Goal: Transaction & Acquisition: Purchase product/service

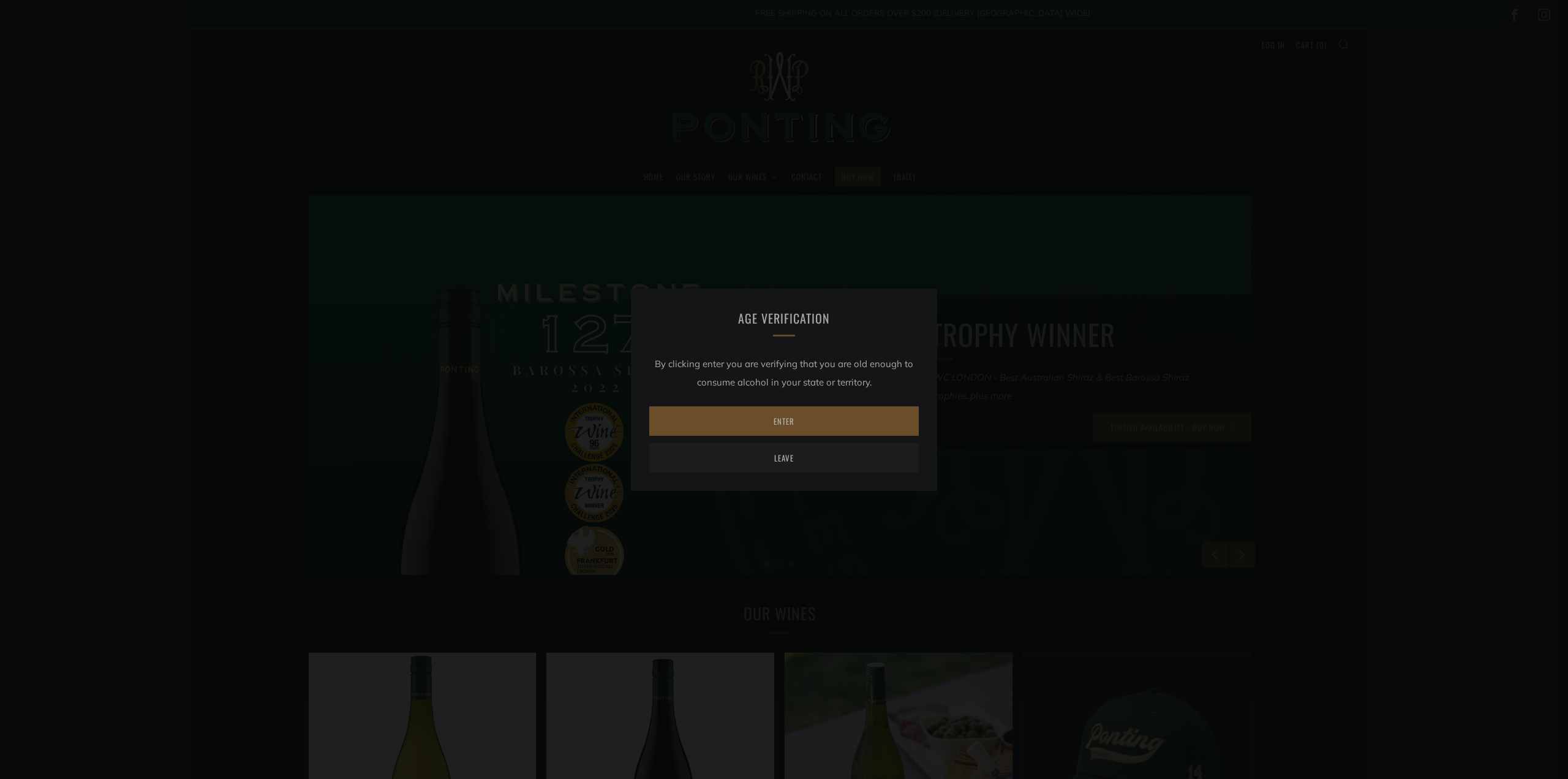
click at [785, 422] on link "Enter" at bounding box center [784, 421] width 269 height 29
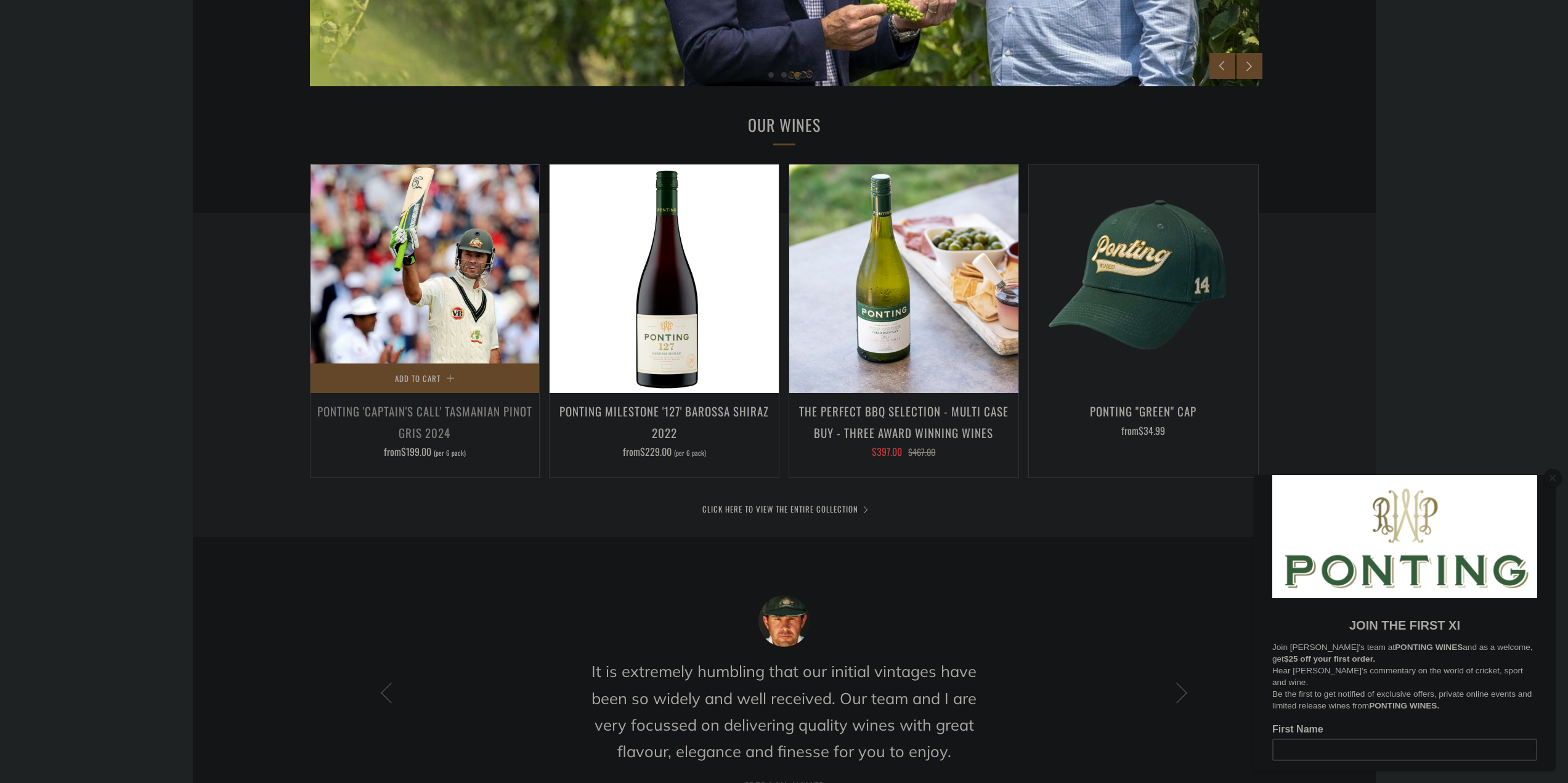
scroll to position [678, 0]
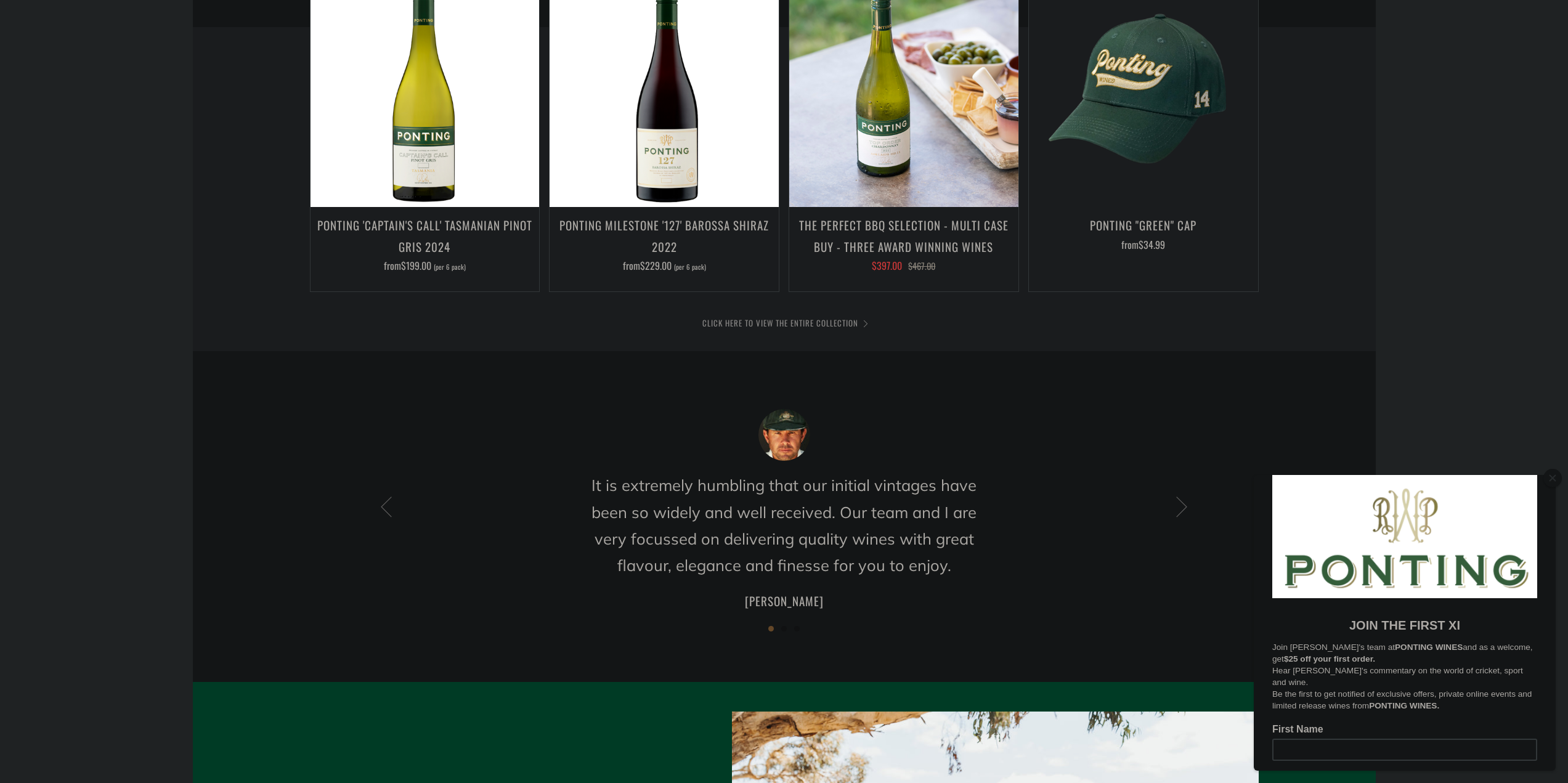
click at [747, 327] on link "CLICK HERE TO VIEW THE ENTIRE COLLECTION" at bounding box center [784, 322] width 164 height 12
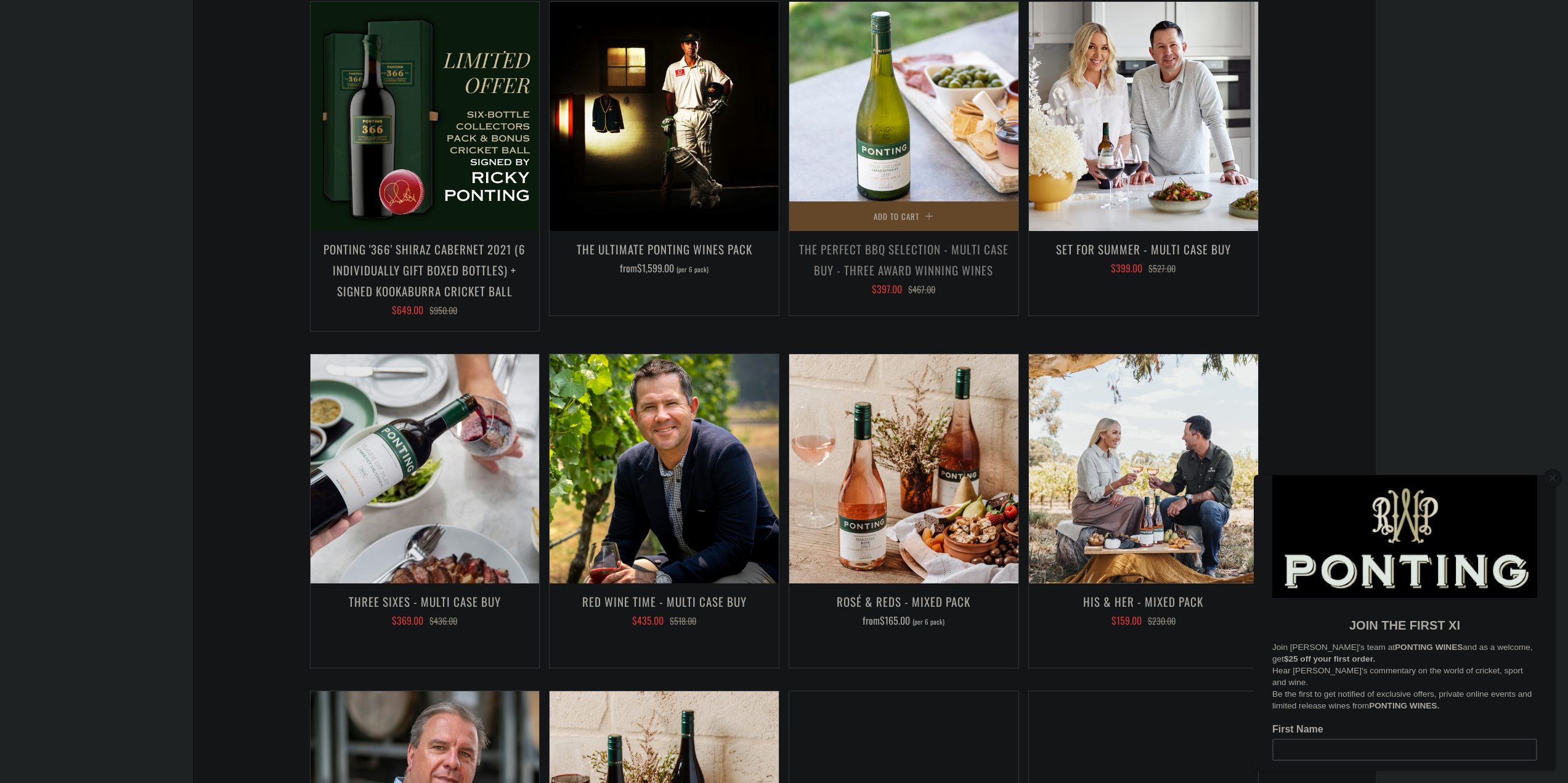
scroll to position [1356, 0]
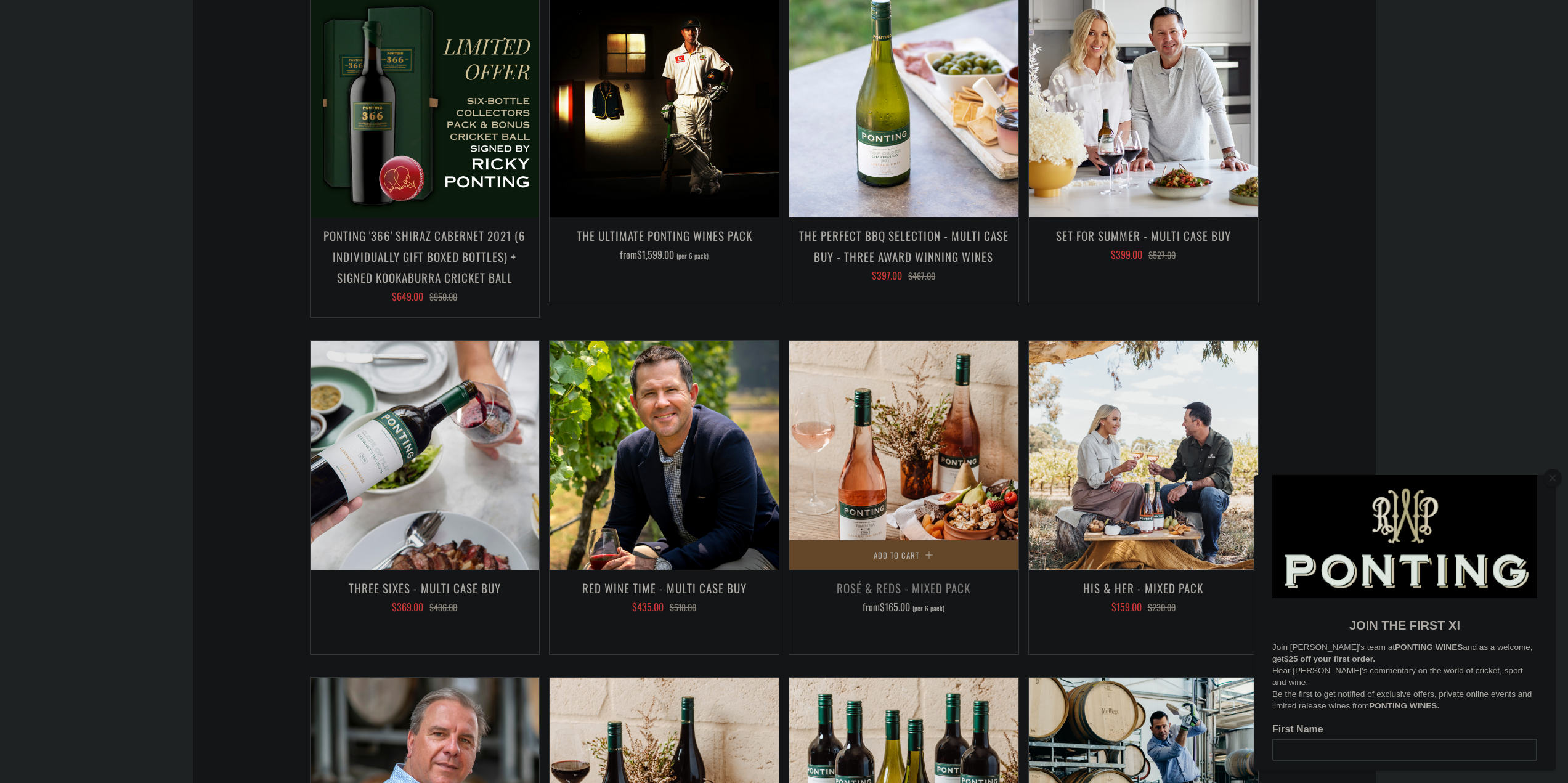
click at [892, 577] on h3 "Rosé & Reds - Mixed Pack" at bounding box center [903, 587] width 217 height 21
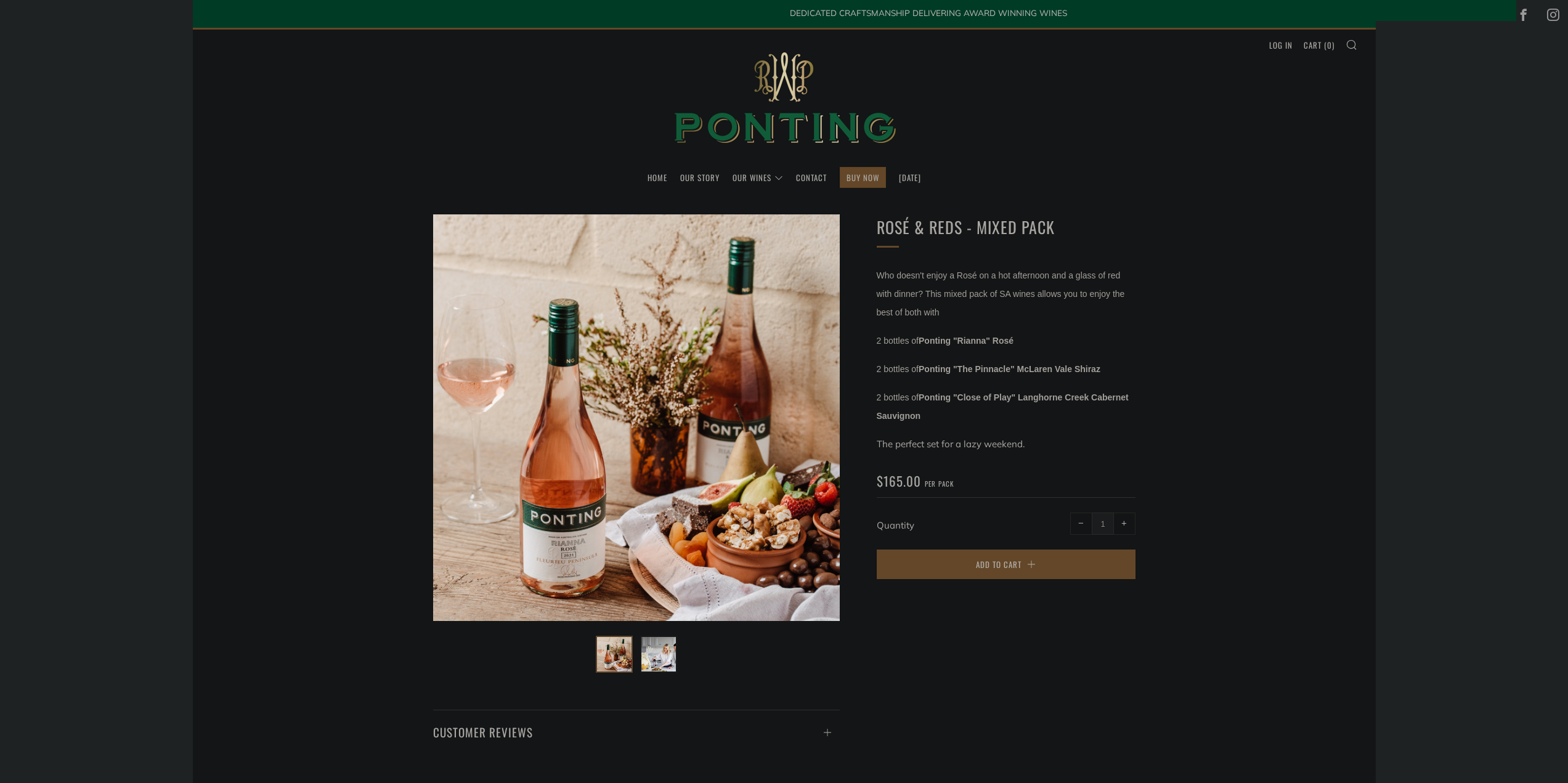
drag, startPoint x: 879, startPoint y: 342, endPoint x: 1126, endPoint y: 417, distance: 258.1
click at [1126, 417] on div "Who doesn't enjoy a Rosé on a hot afternoon and a glass of red with dinner? Thi…" at bounding box center [1006, 359] width 259 height 187
click at [1126, 417] on p "2 bottles of Ponting "Close of Play" Langhorne Creek Cabernet Sauvignon" at bounding box center [1006, 406] width 259 height 37
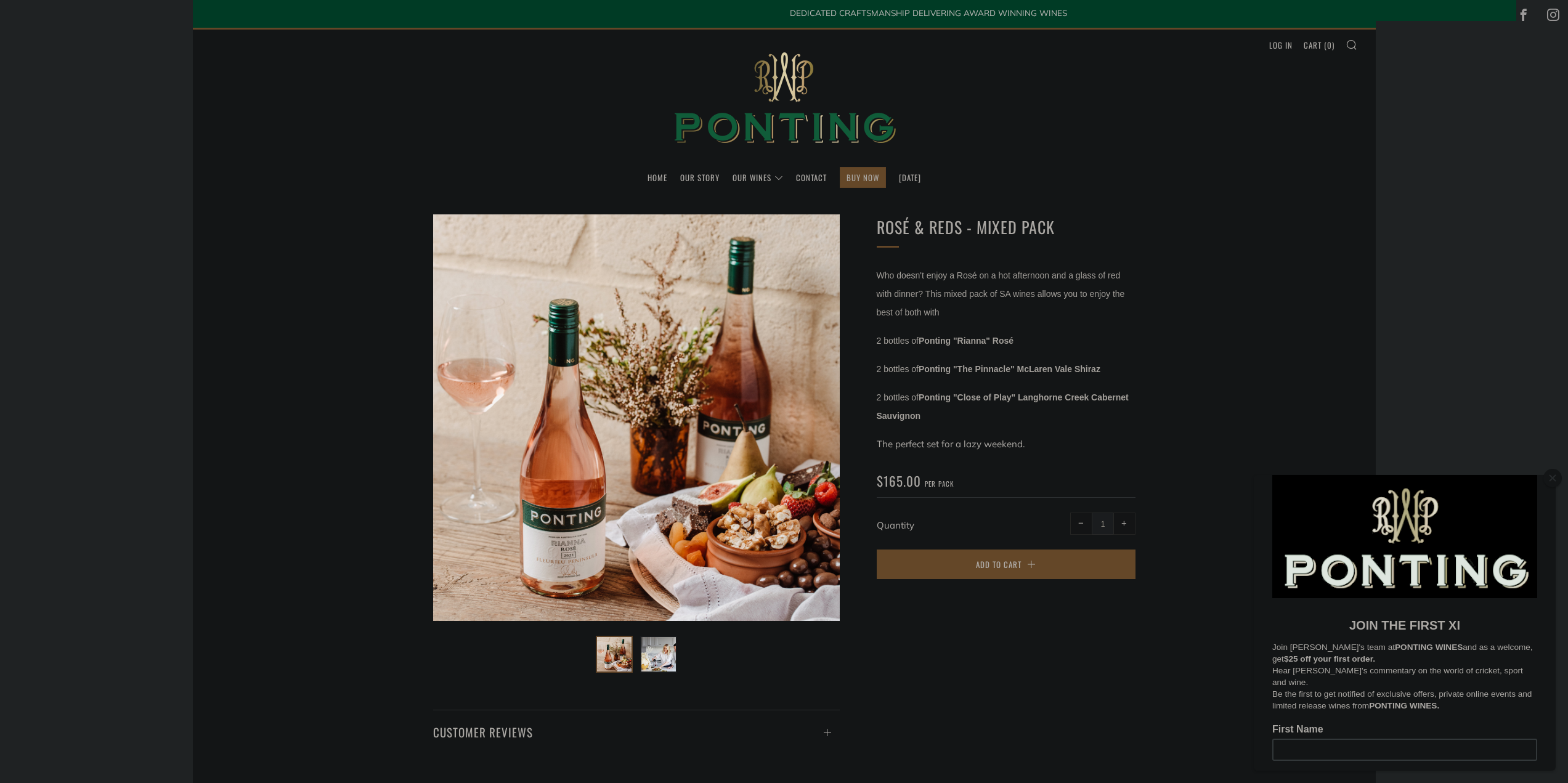
click at [1550, 476] on button "Close" at bounding box center [1553, 478] width 19 height 19
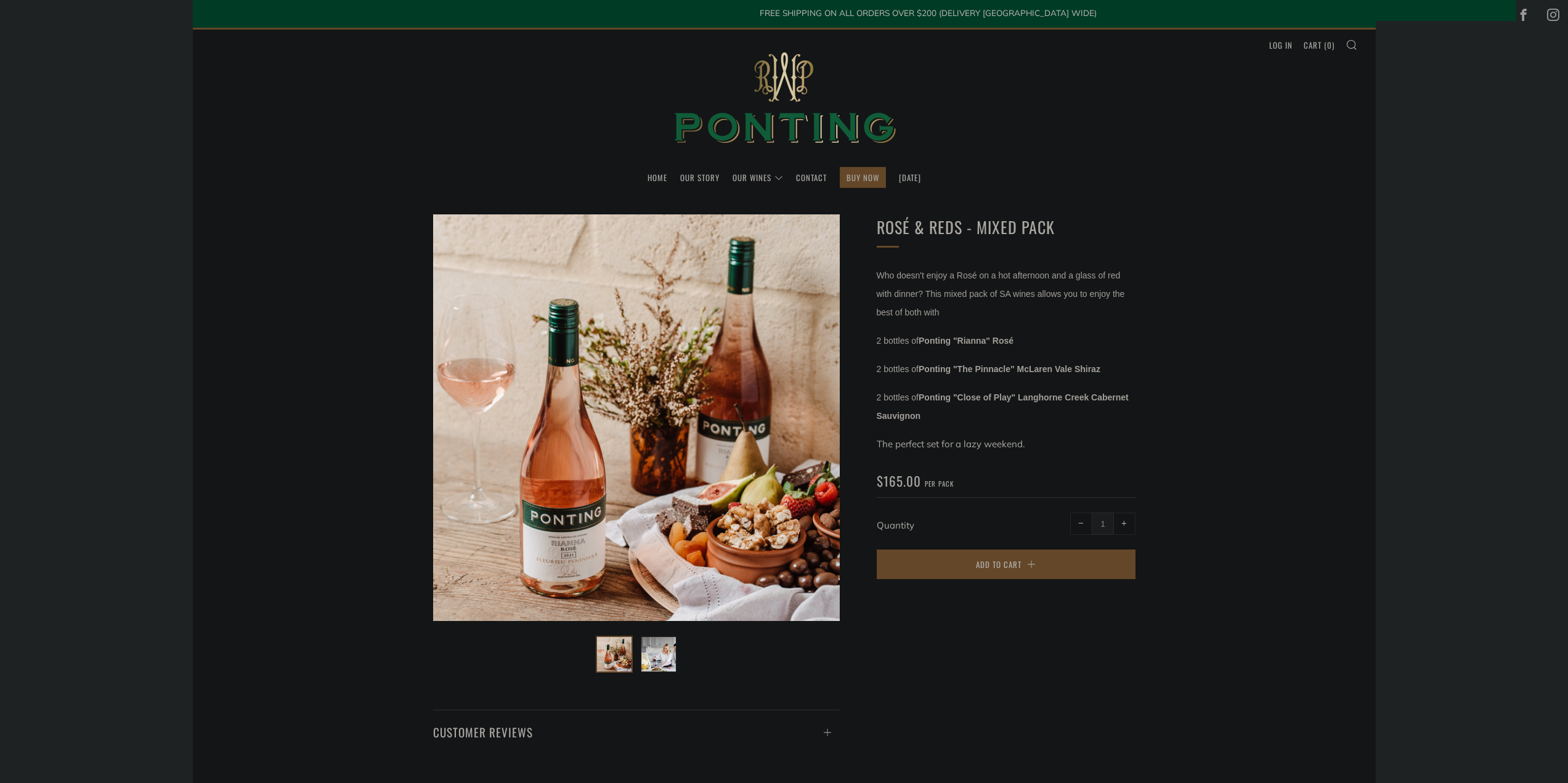
click at [998, 419] on p "2 bottles of Ponting "Close of Play" Langhorne Creek Cabernet Sauvignon" at bounding box center [1006, 406] width 259 height 37
click at [648, 656] on img at bounding box center [658, 654] width 34 height 34
